Goal: Information Seeking & Learning: Learn about a topic

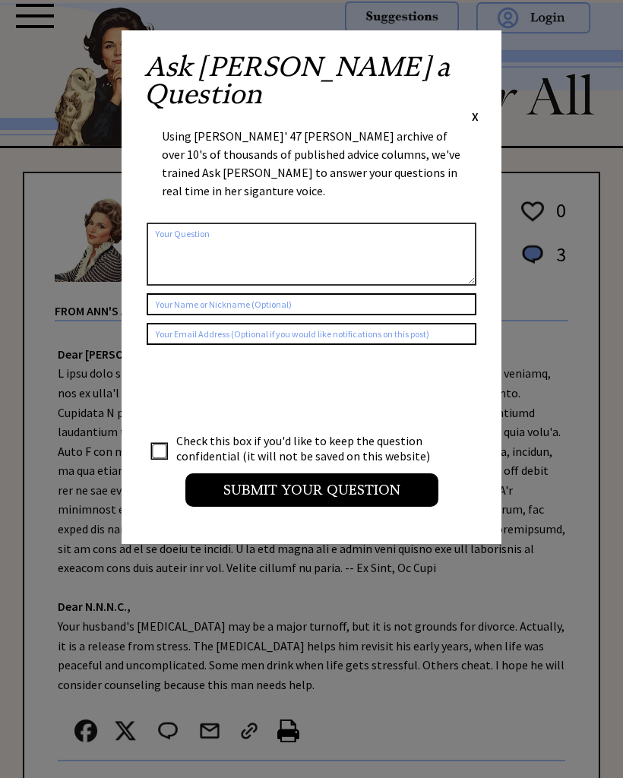
click at [471, 68] on div "Ask [PERSON_NAME] a Question X" at bounding box center [311, 88] width 334 height 71
click at [477, 52] on div "Ask [PERSON_NAME] a Question X Using [PERSON_NAME]' 47 [PERSON_NAME] archive of…" at bounding box center [312, 287] width 380 height 514
click at [476, 109] on span "X" at bounding box center [475, 116] width 7 height 15
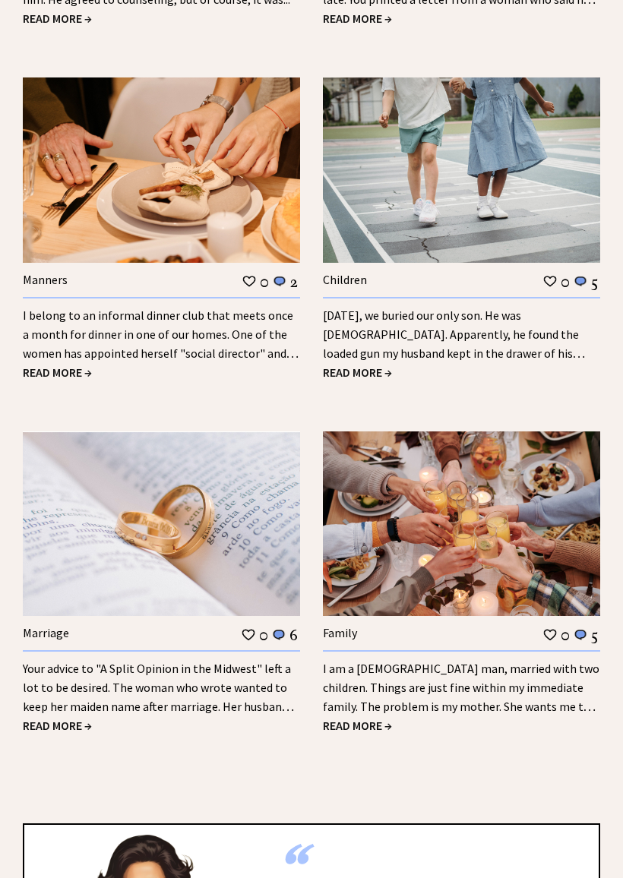
scroll to position [1848, 0]
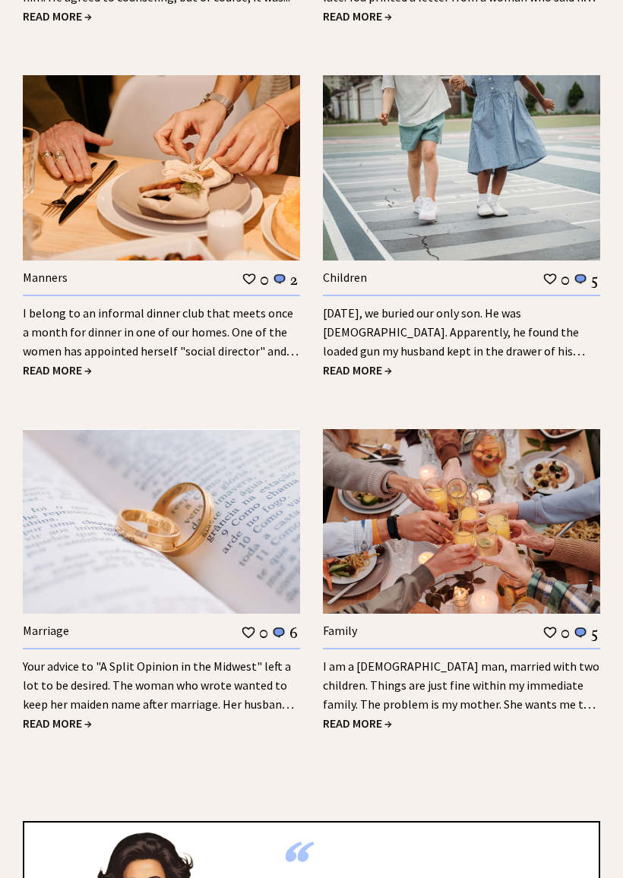
click at [388, 699] on link "I am a 42-year-old man, married with two children. Things are just fine within …" at bounding box center [461, 695] width 277 height 72
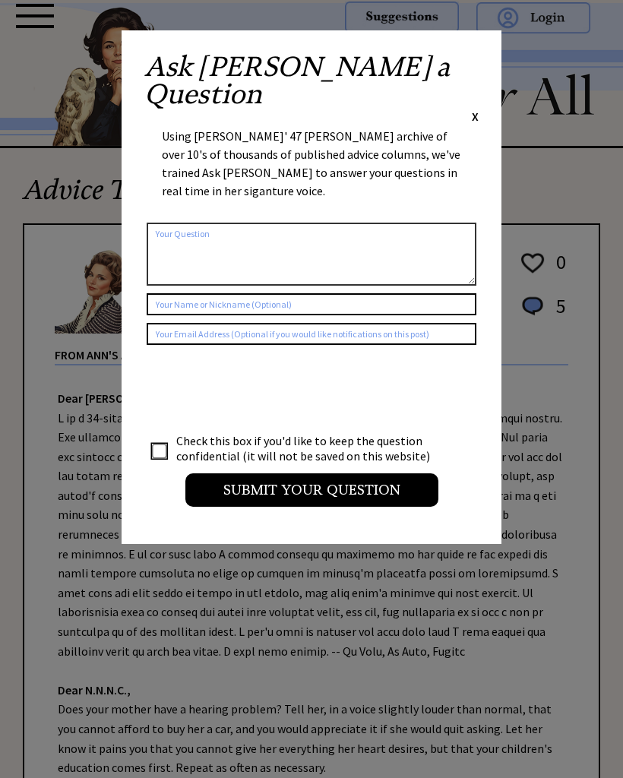
click at [476, 109] on span "X" at bounding box center [475, 116] width 7 height 15
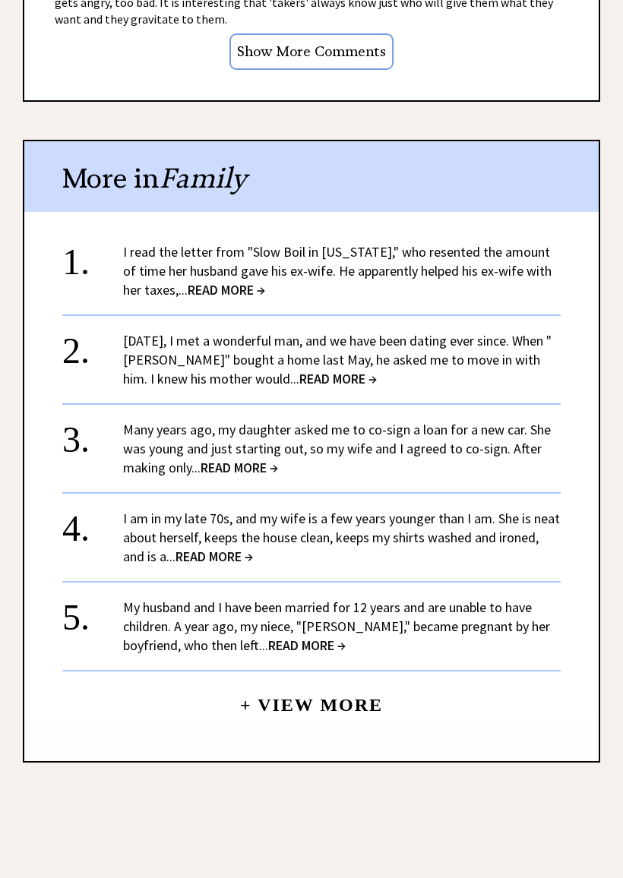
scroll to position [1329, 0]
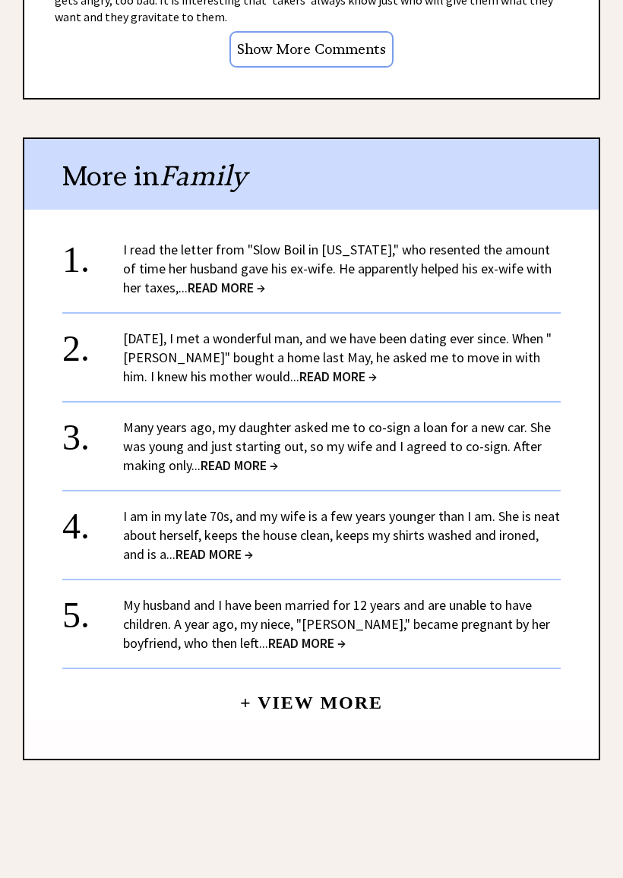
click at [222, 279] on span "READ MORE →" at bounding box center [226, 287] width 77 height 17
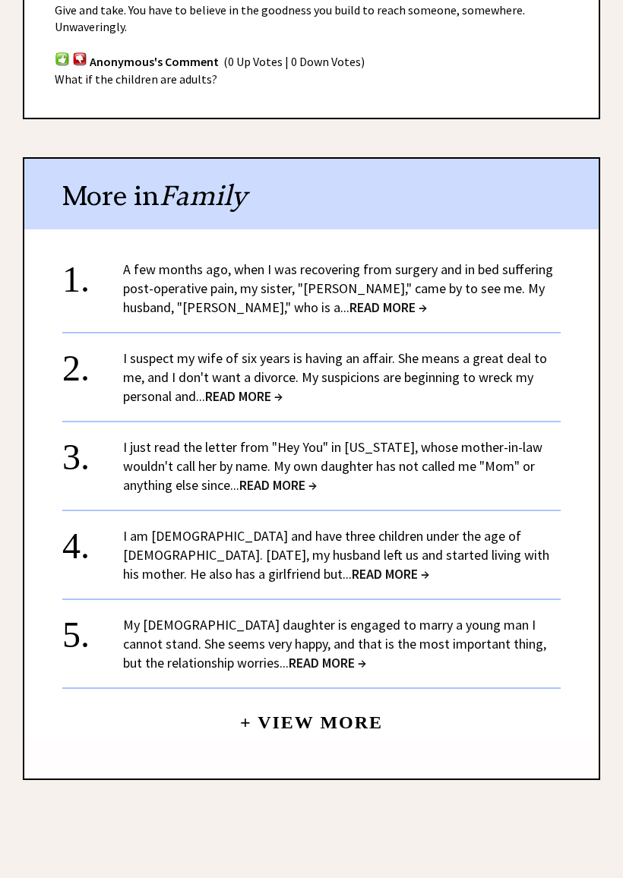
scroll to position [1222, 0]
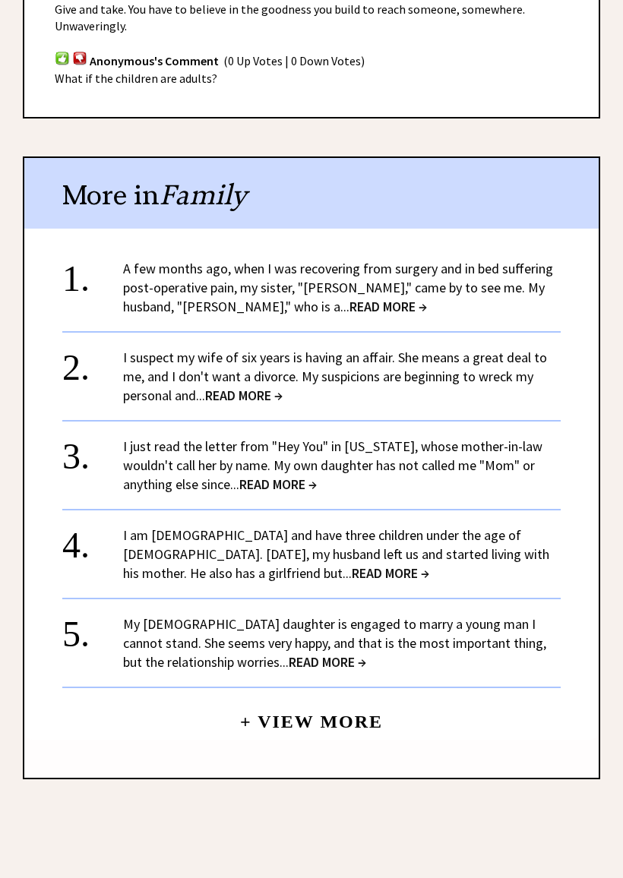
click at [384, 267] on link "A few months ago, when I was recovering from surgery and in bed suffering post-…" at bounding box center [338, 288] width 430 height 55
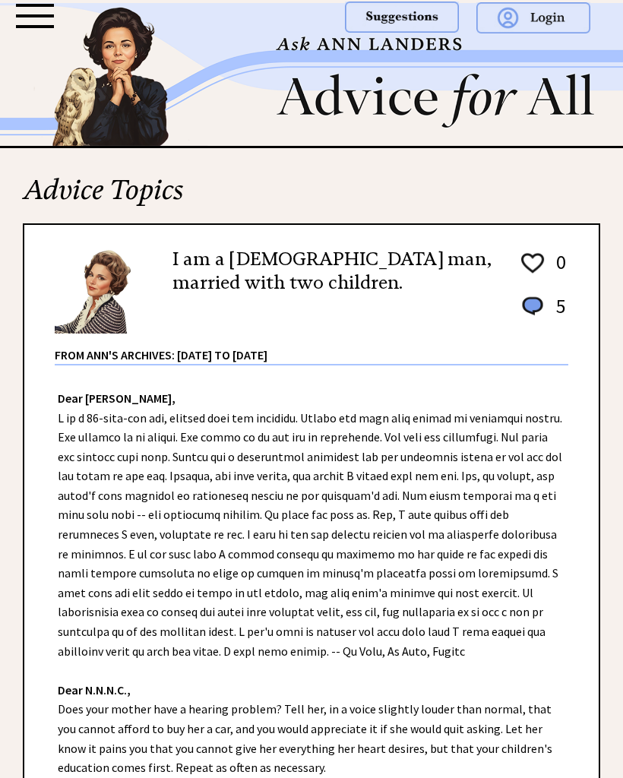
scroll to position [1372, 0]
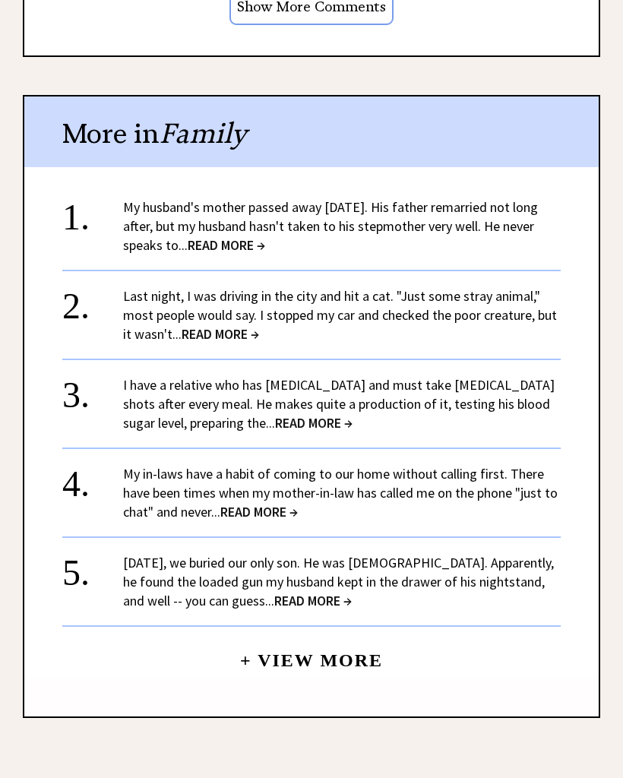
click at [267, 474] on link "My in-laws have a habit of coming to our home without calling first. There have…" at bounding box center [340, 492] width 435 height 55
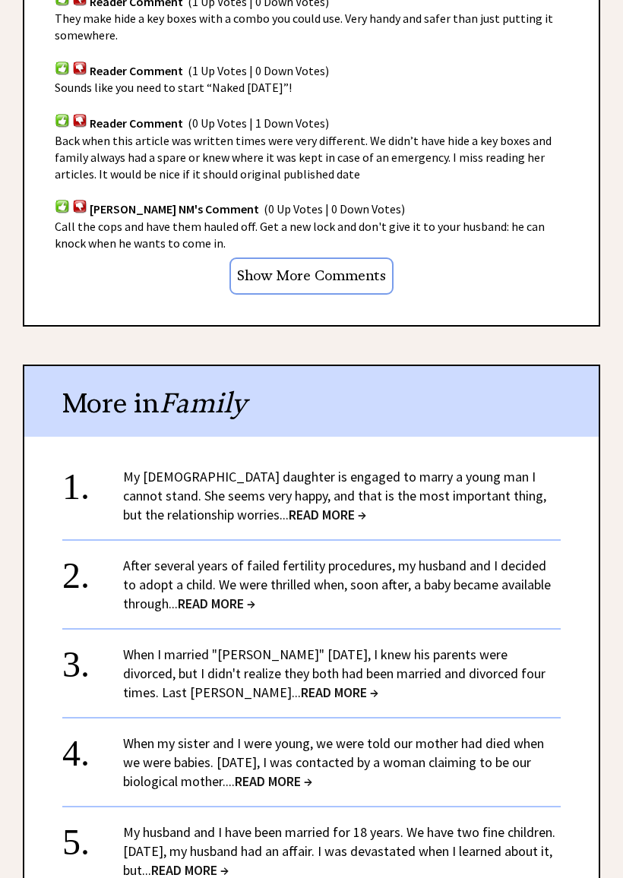
scroll to position [1176, 0]
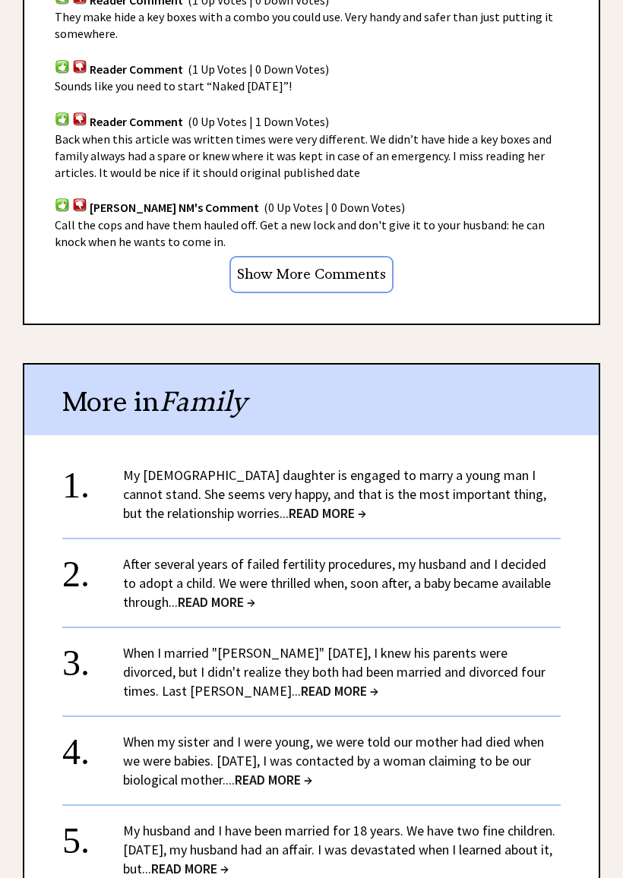
click at [295, 505] on span "READ MORE →" at bounding box center [327, 513] width 77 height 17
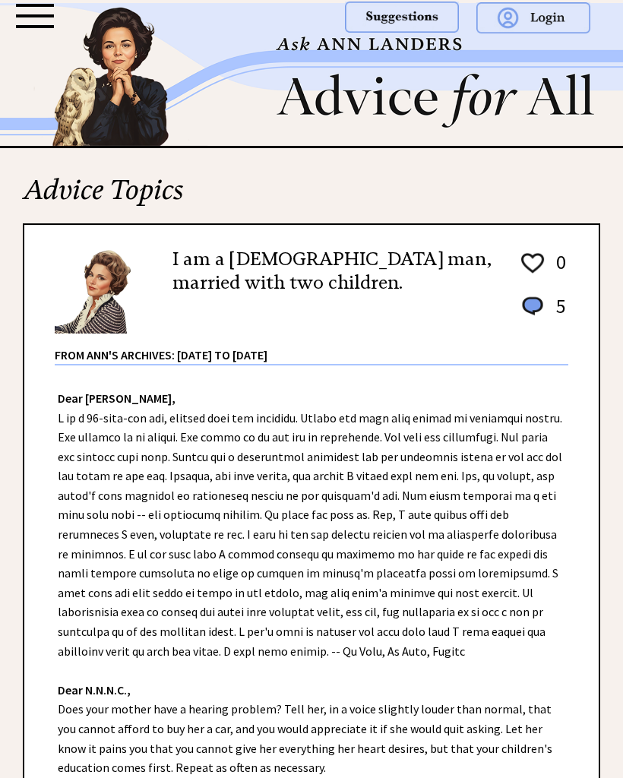
scroll to position [1372, 0]
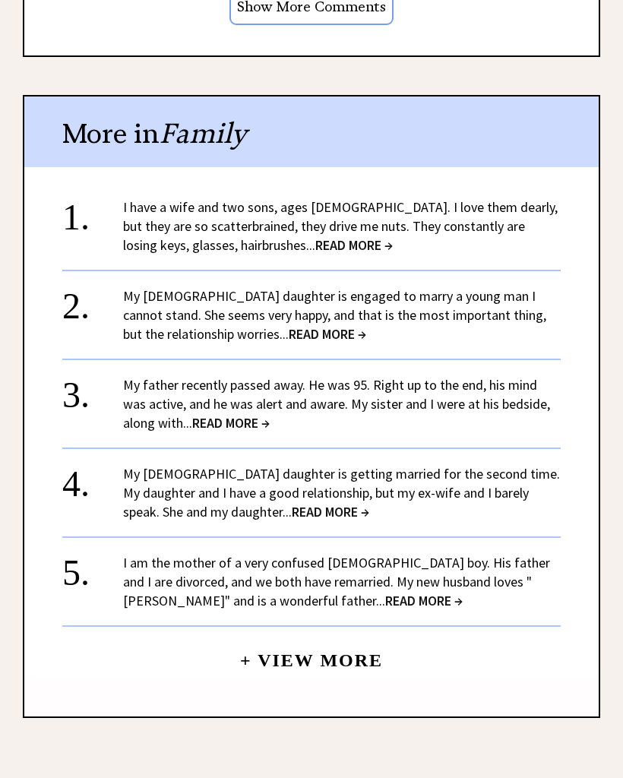
click at [385, 592] on span "READ MORE →" at bounding box center [423, 600] width 77 height 17
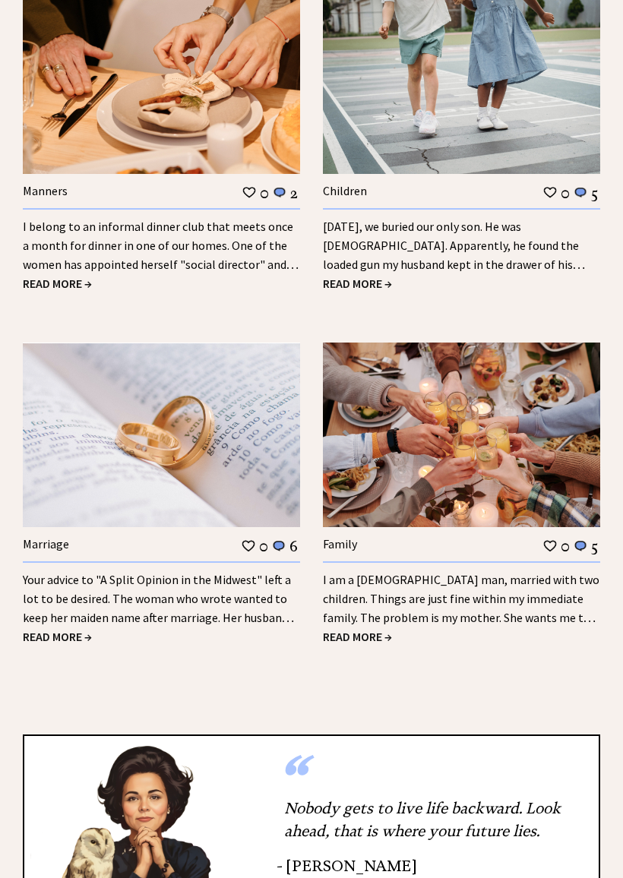
scroll to position [1936, 0]
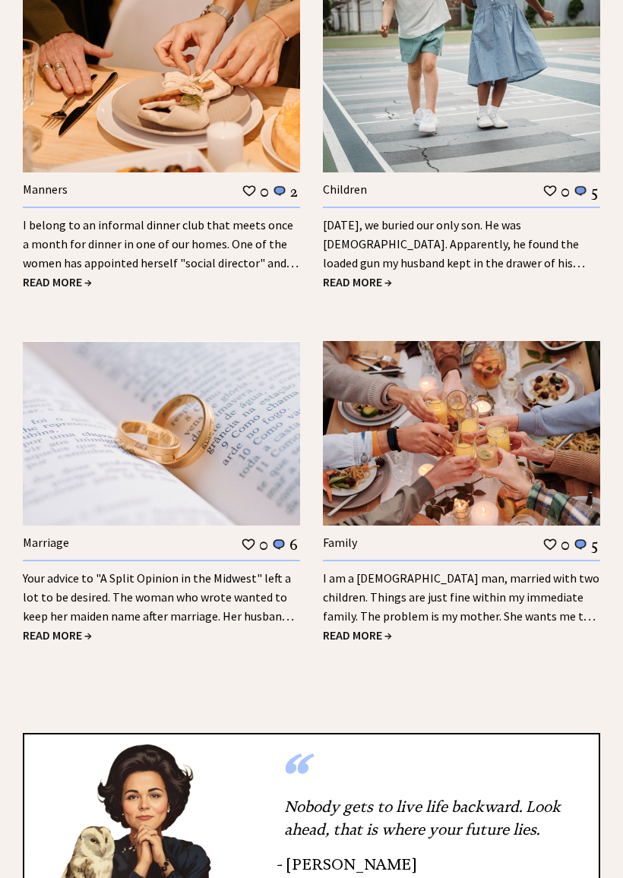
click at [109, 605] on link "Your advice to "A Split Opinion in the Midwest" left a lot to be desired. The w…" at bounding box center [158, 607] width 271 height 72
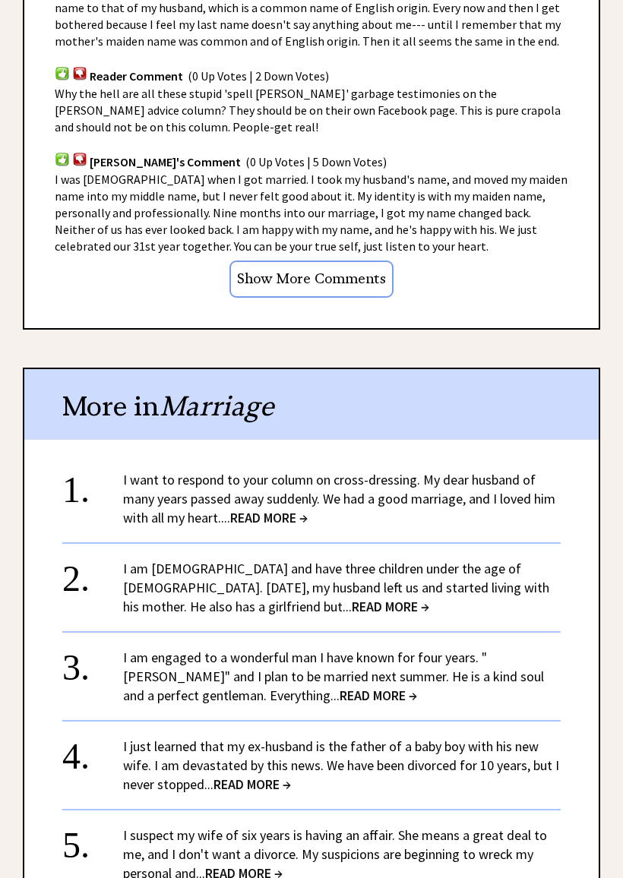
scroll to position [1653, 0]
click at [352, 598] on span "READ MORE →" at bounding box center [390, 606] width 77 height 17
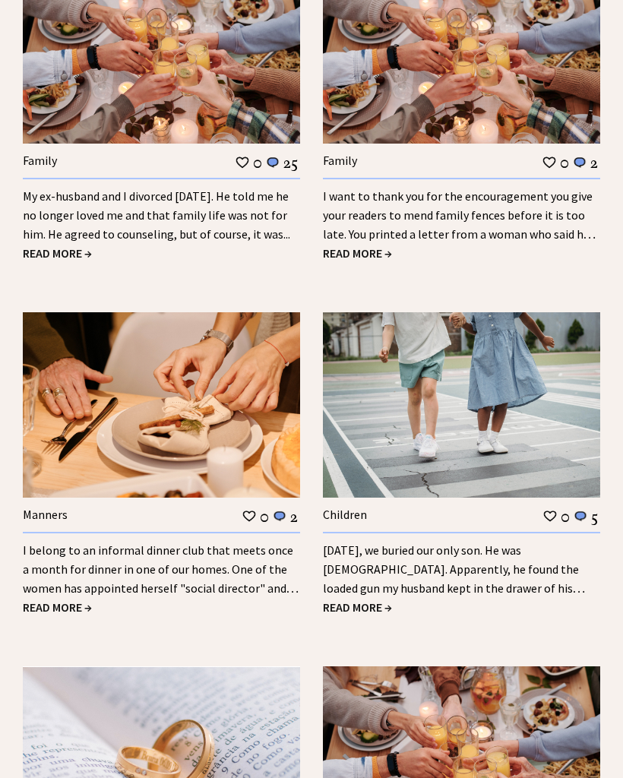
scroll to position [1613, 0]
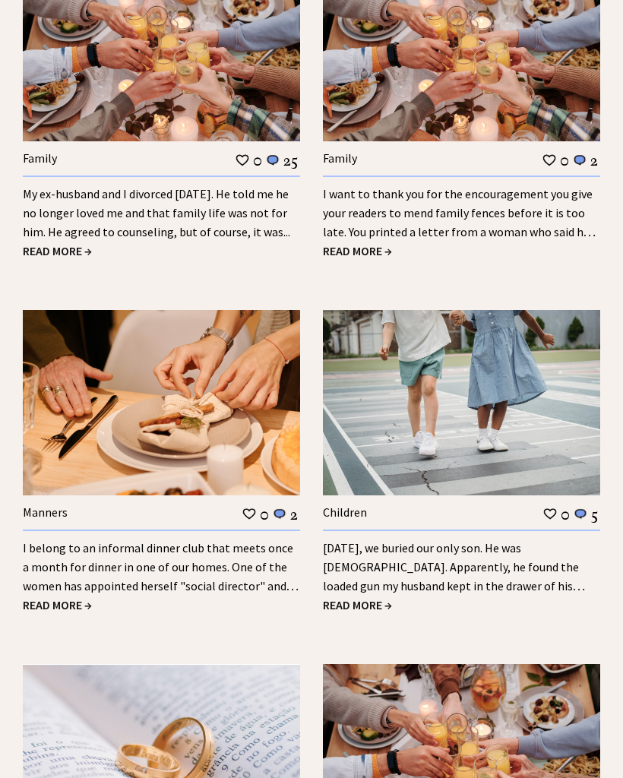
click at [379, 244] on span "READ MORE →" at bounding box center [357, 250] width 69 height 15
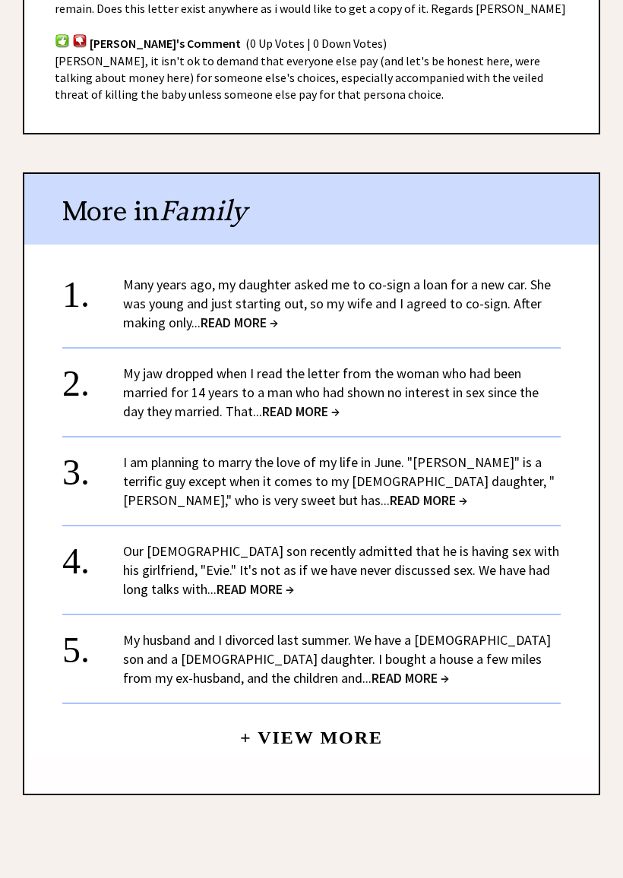
scroll to position [1080, 0]
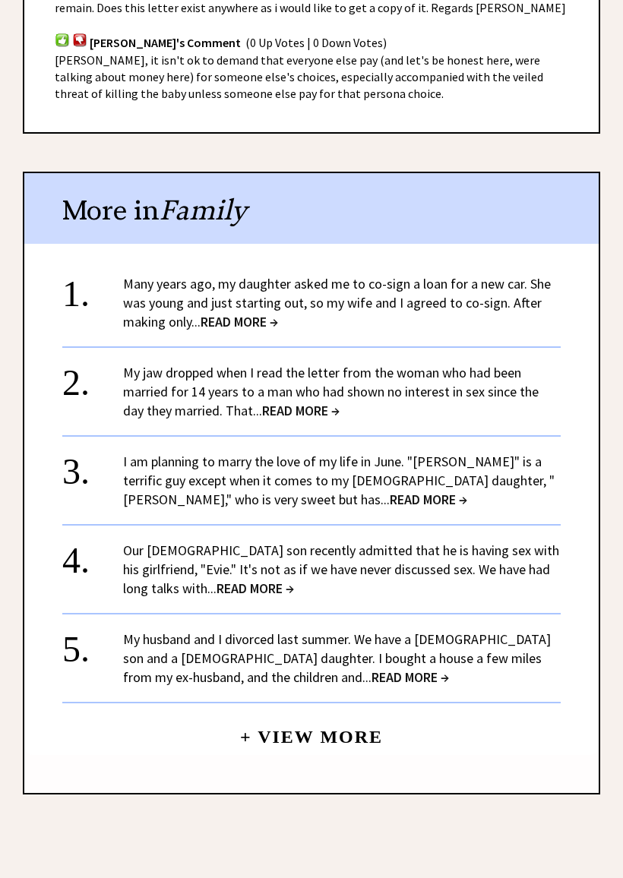
click at [259, 313] on span "READ MORE →" at bounding box center [239, 321] width 77 height 17
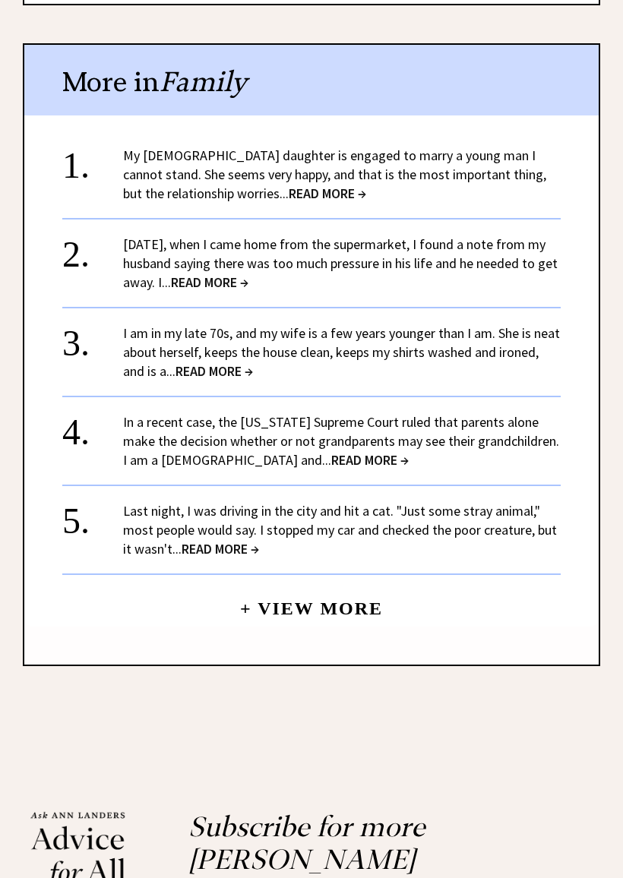
scroll to position [1538, 0]
click at [246, 331] on link "I am in my late 70s, and my wife is a few years younger than I am. She is neat …" at bounding box center [341, 351] width 437 height 55
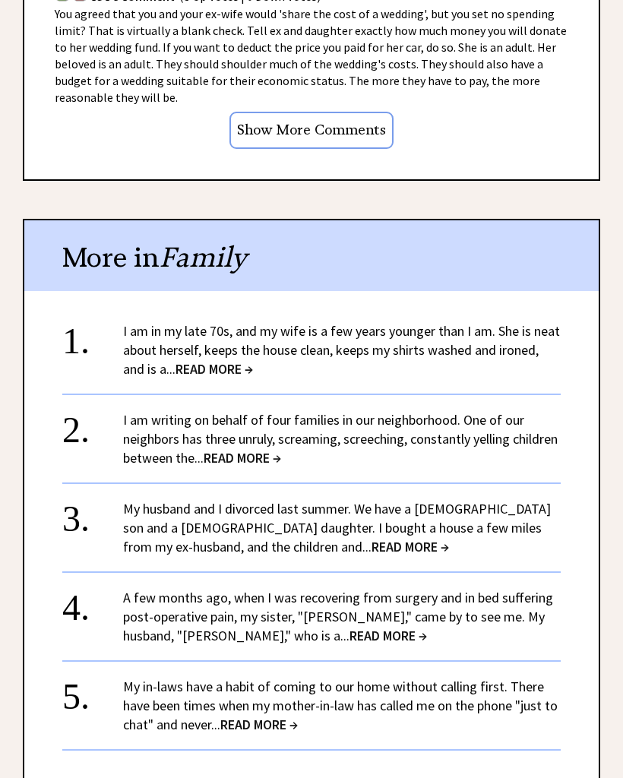
scroll to position [1312, 0]
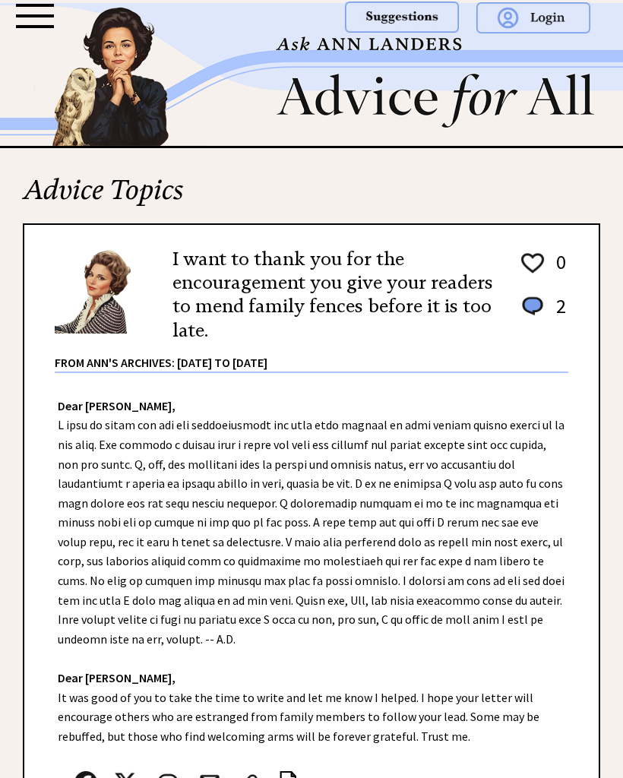
scroll to position [1123, 0]
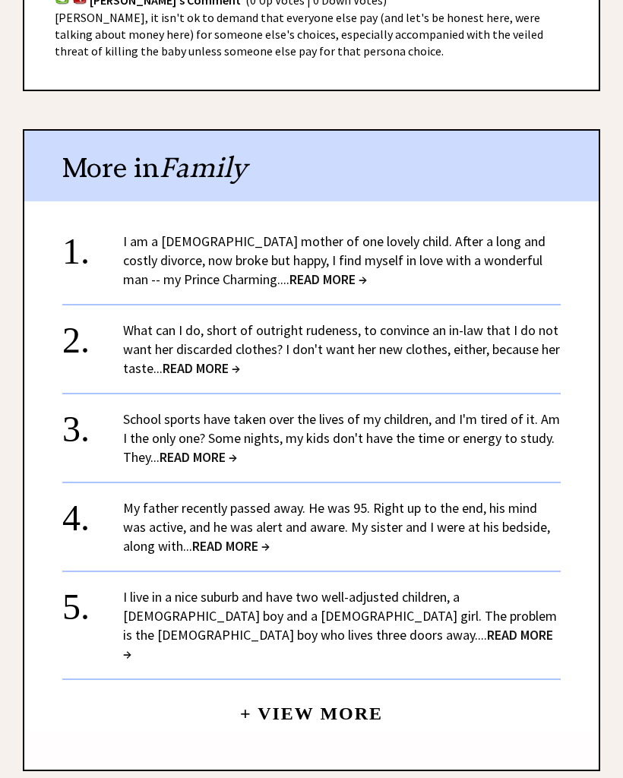
click at [218, 537] on span "READ MORE →" at bounding box center [230, 545] width 77 height 17
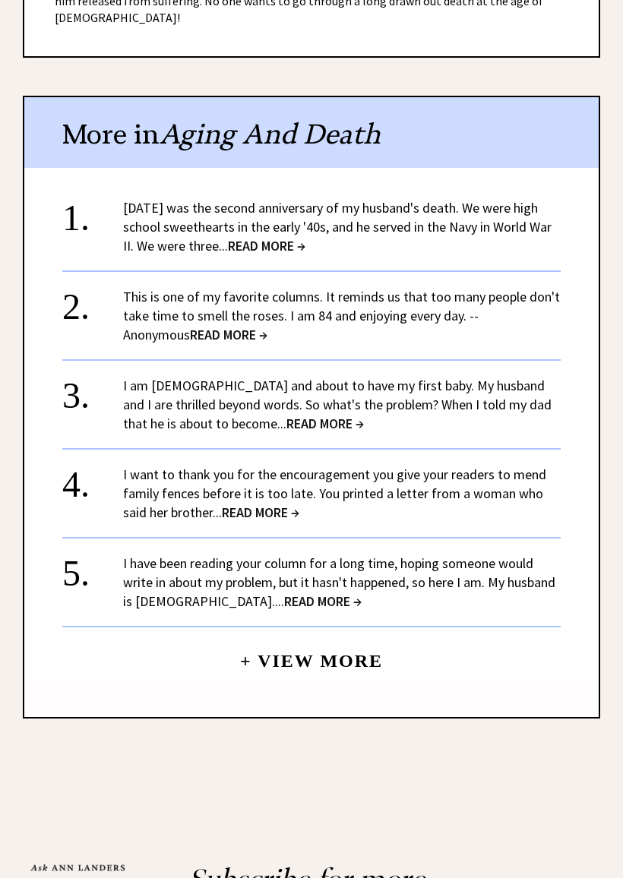
scroll to position [1065, 0]
click at [301, 415] on span "READ MORE →" at bounding box center [324, 423] width 77 height 17
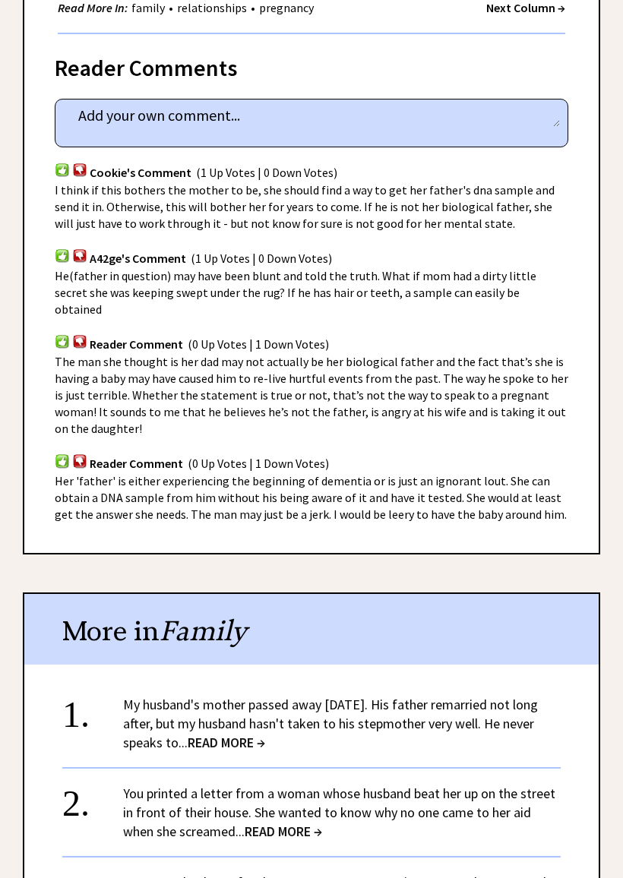
scroll to position [786, 0]
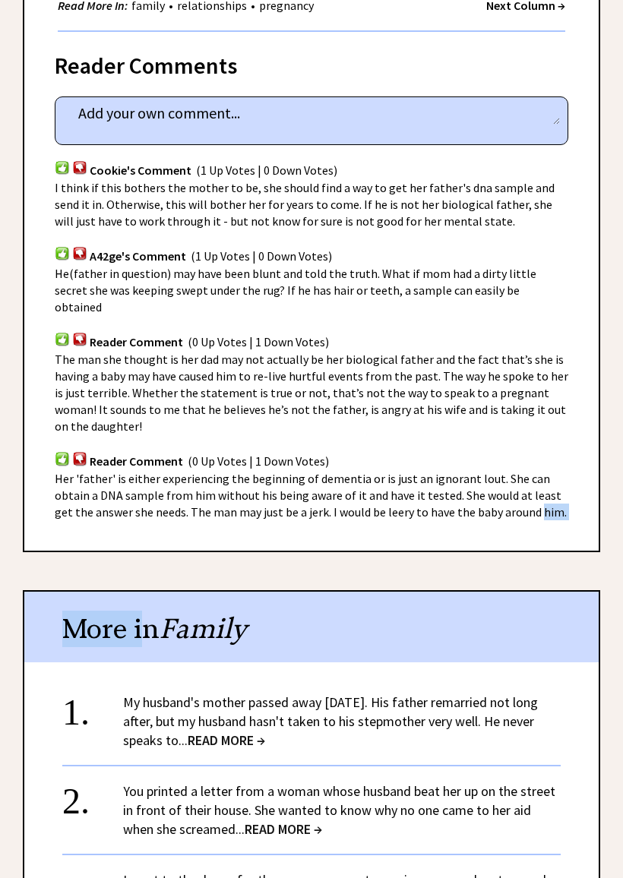
click at [497, 361] on span "The man she thought is her dad may not actually be her biological father and th…" at bounding box center [312, 393] width 514 height 82
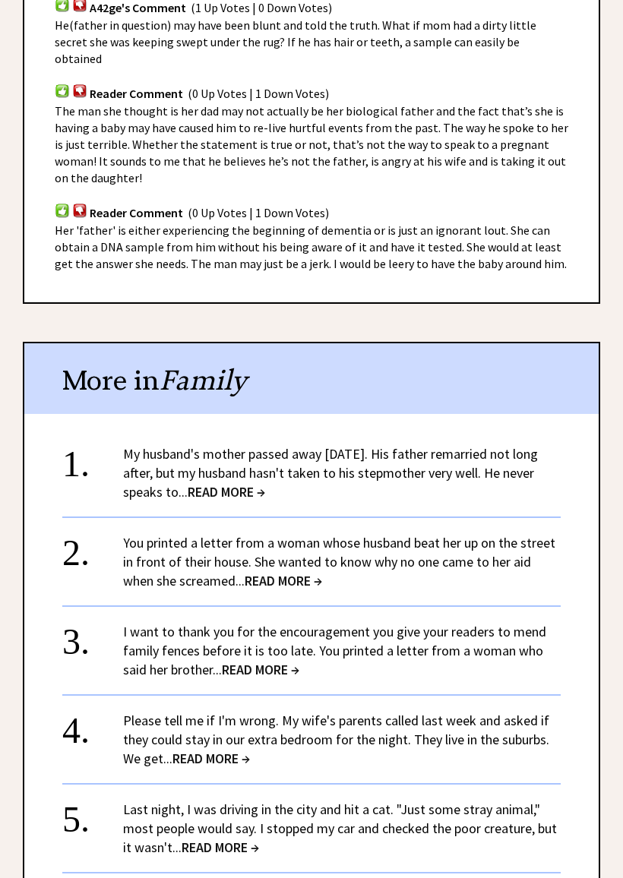
scroll to position [1035, 0]
click at [265, 483] on span "READ MORE →" at bounding box center [226, 491] width 77 height 17
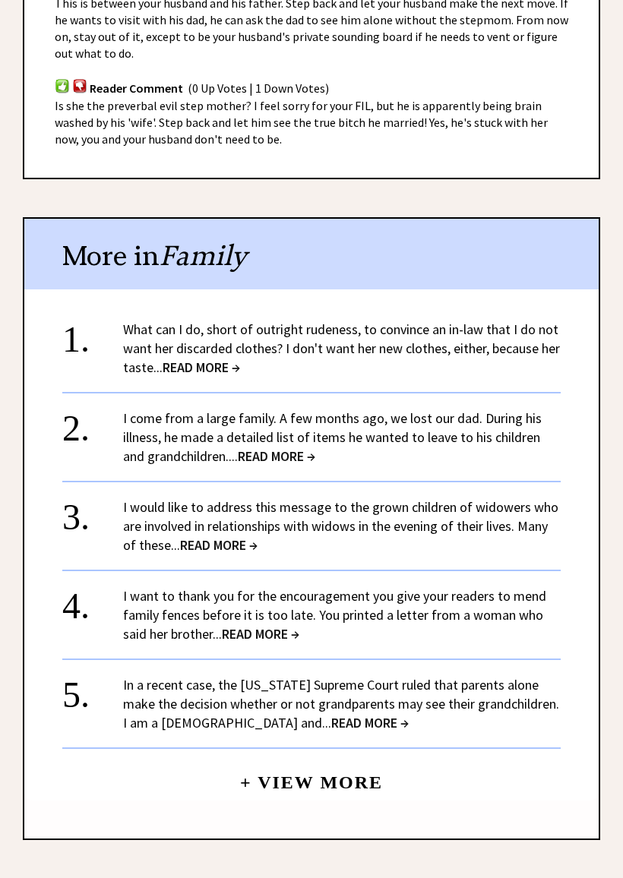
scroll to position [1130, 0]
click at [396, 427] on link "I come from a large family. A few months ago, we lost our dad. During his illne…" at bounding box center [332, 436] width 419 height 55
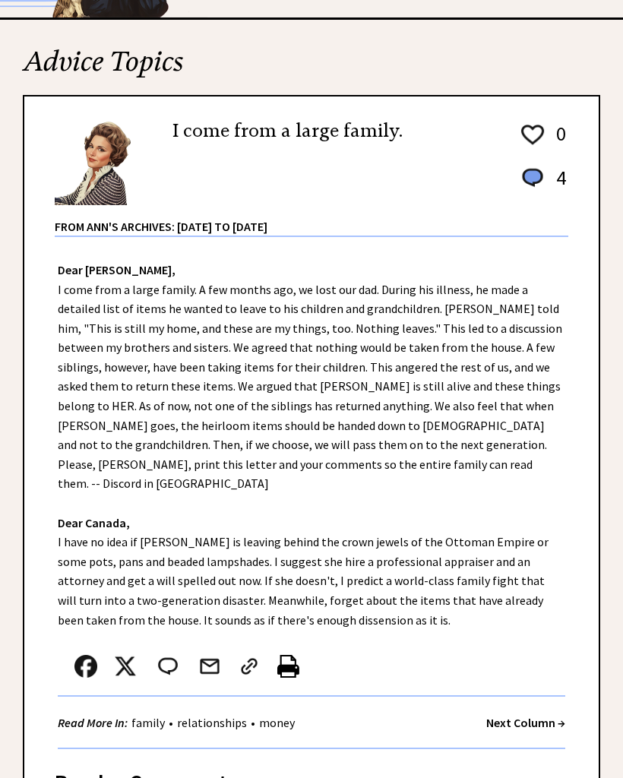
scroll to position [2, 0]
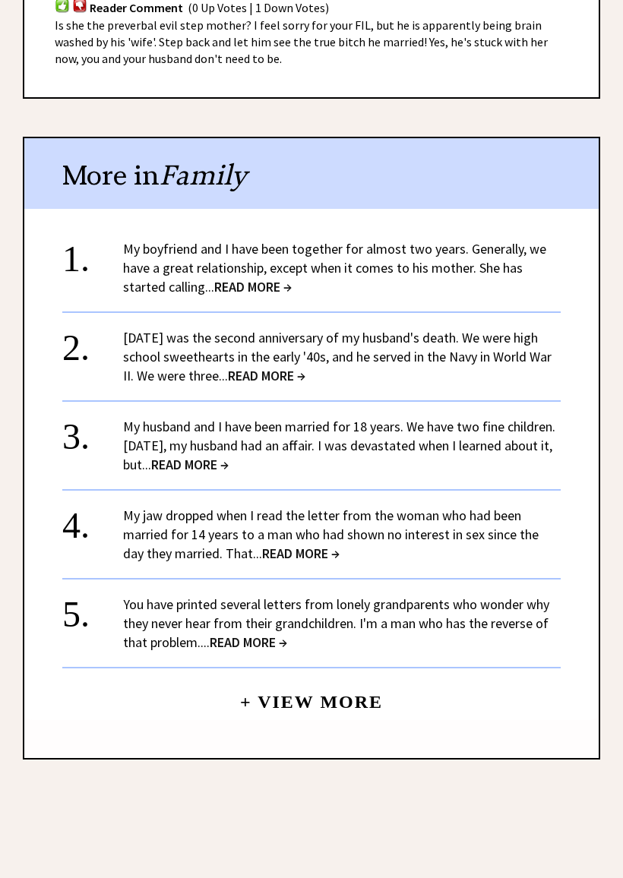
scroll to position [1212, 0]
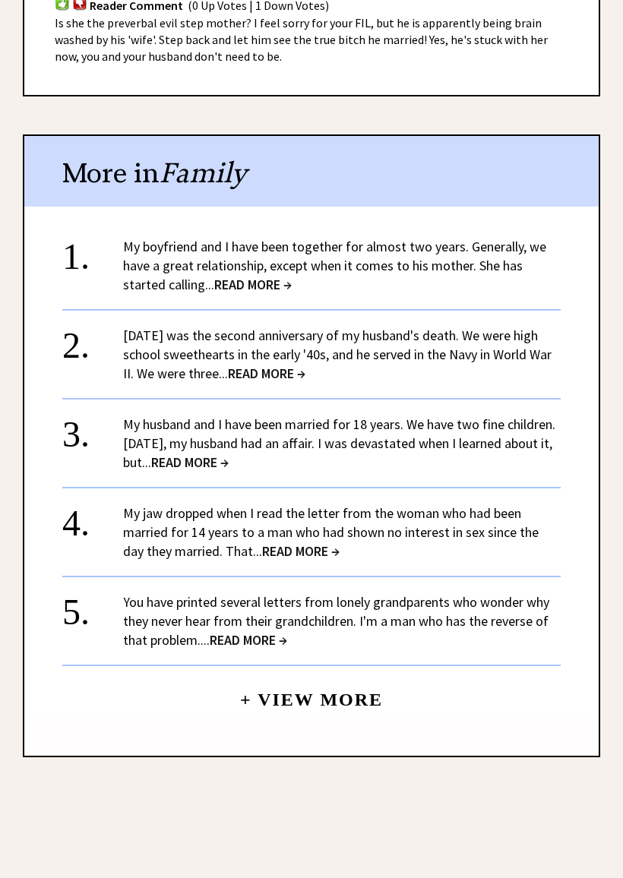
click at [401, 437] on link "My husband and I have been married for 18 years. We have two fine children. Fiv…" at bounding box center [339, 443] width 432 height 55
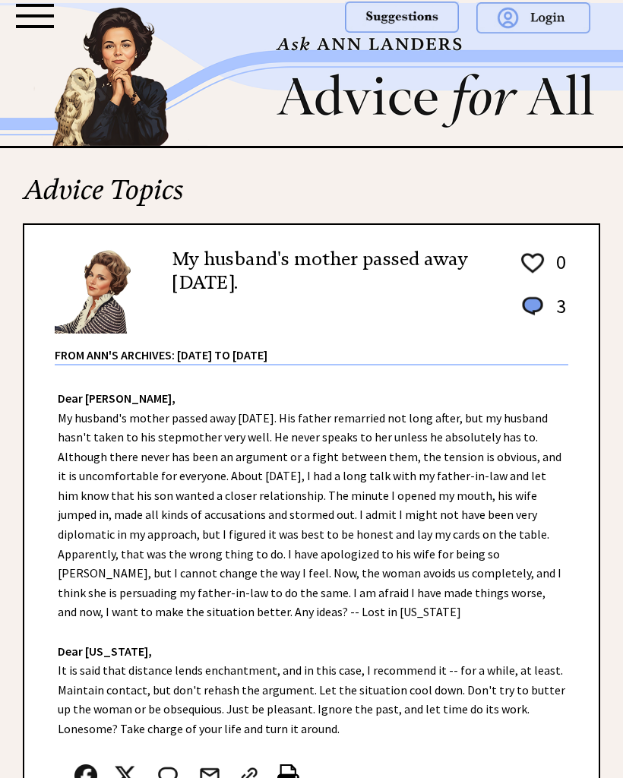
scroll to position [1255, 0]
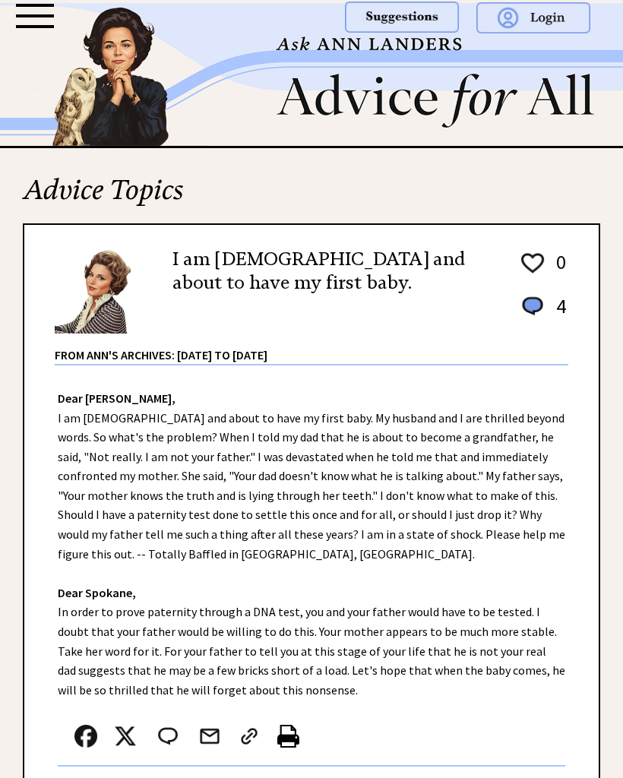
scroll to position [1078, 0]
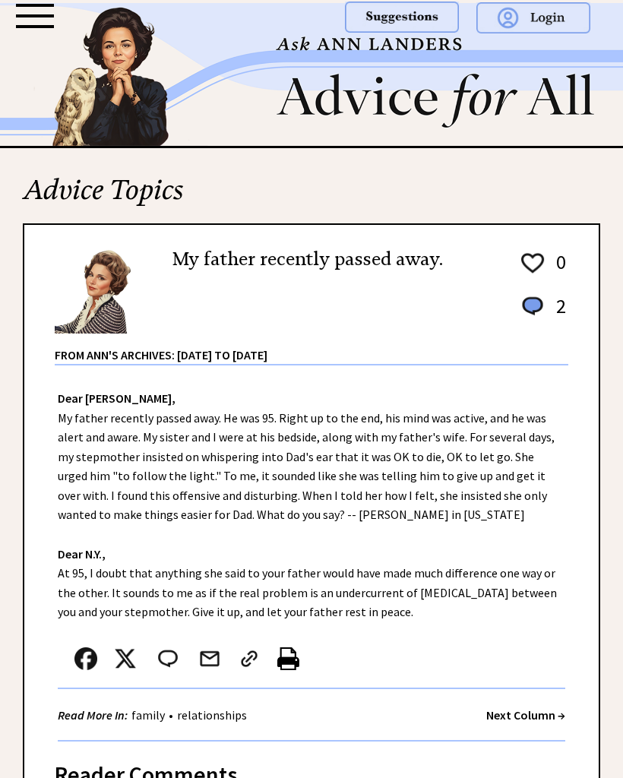
scroll to position [1108, 0]
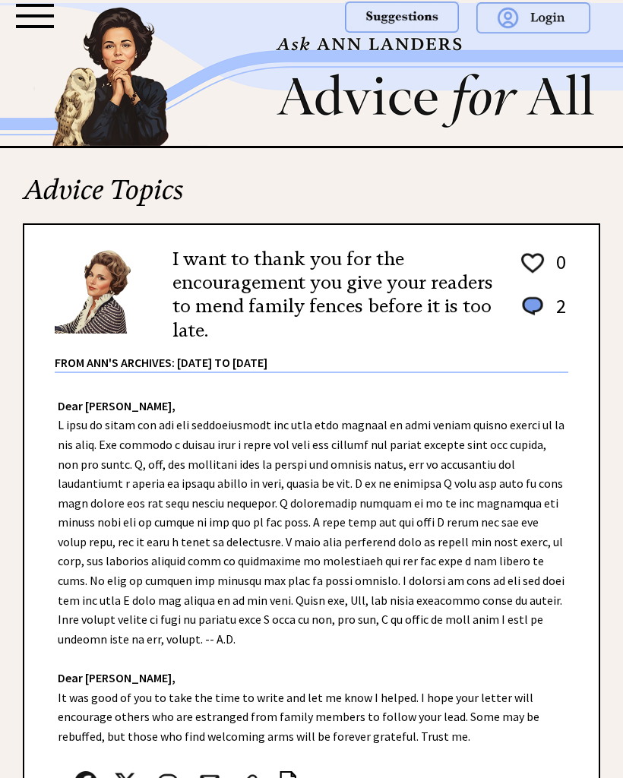
scroll to position [1123, 0]
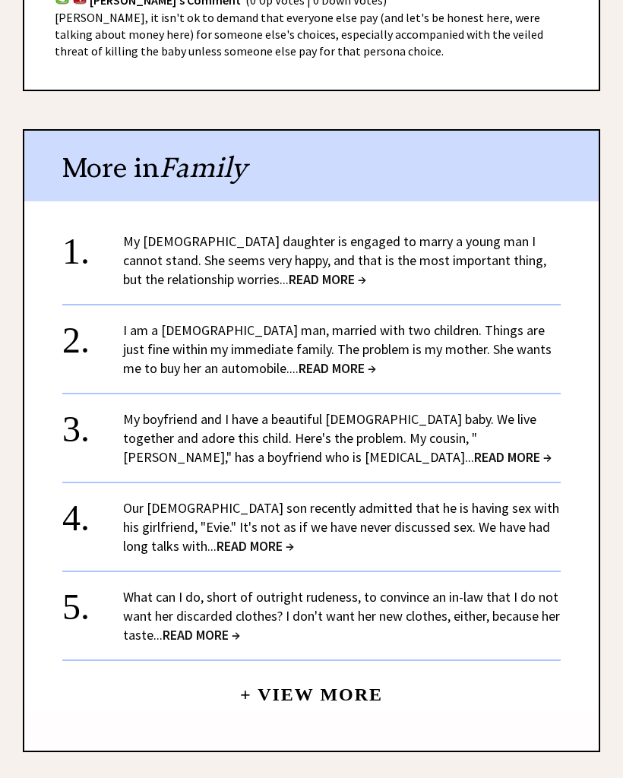
click at [415, 513] on link "Our 16-year-old son recently admitted that he is having sex with his girlfriend…" at bounding box center [341, 526] width 436 height 55
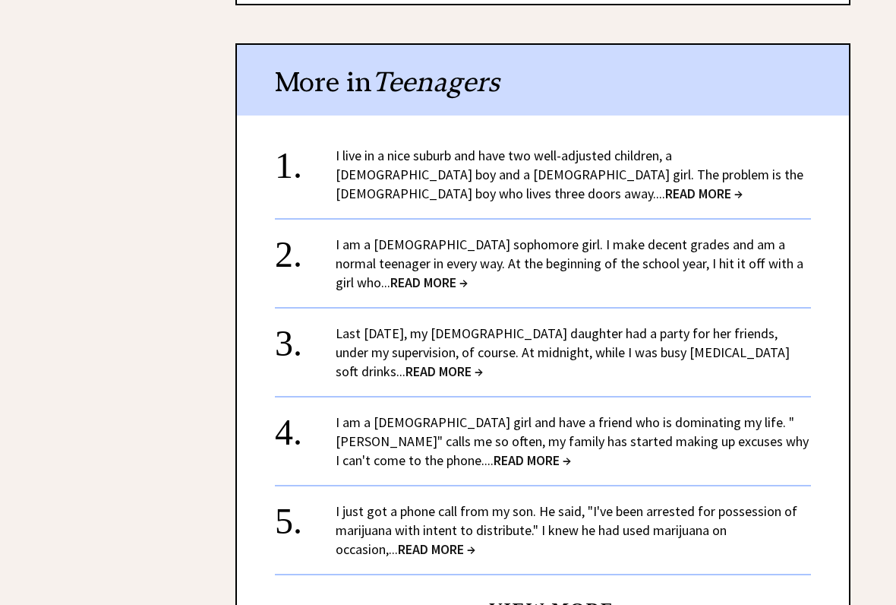
scroll to position [1732, 0]
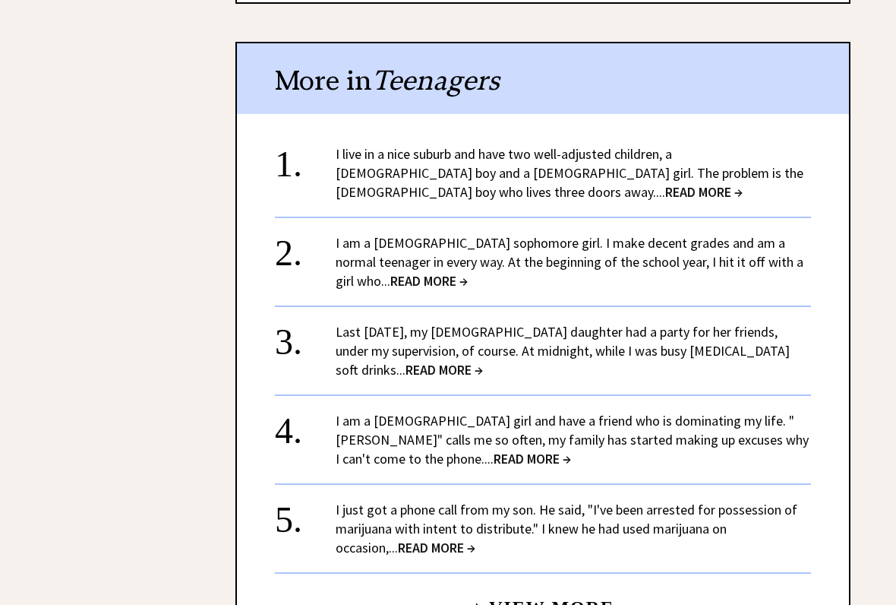
click at [483, 361] on span "READ MORE →" at bounding box center [444, 369] width 77 height 17
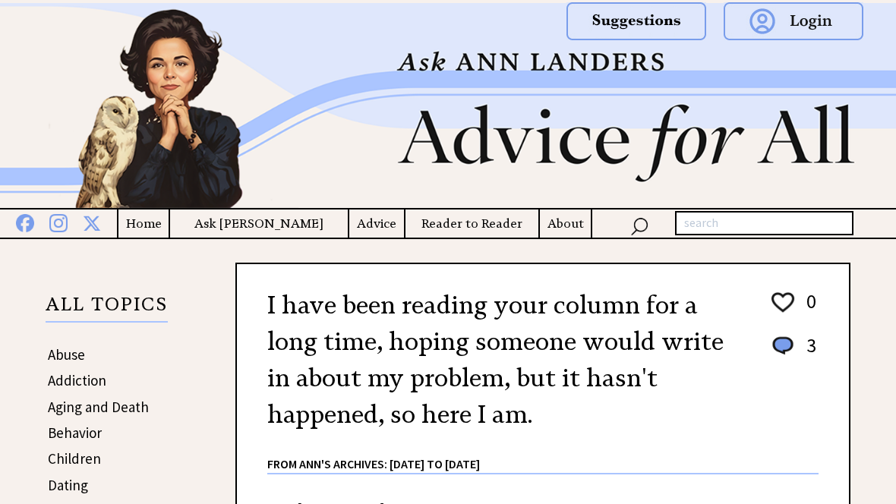
scroll to position [272, 0]
